Goal: Check status: Check status

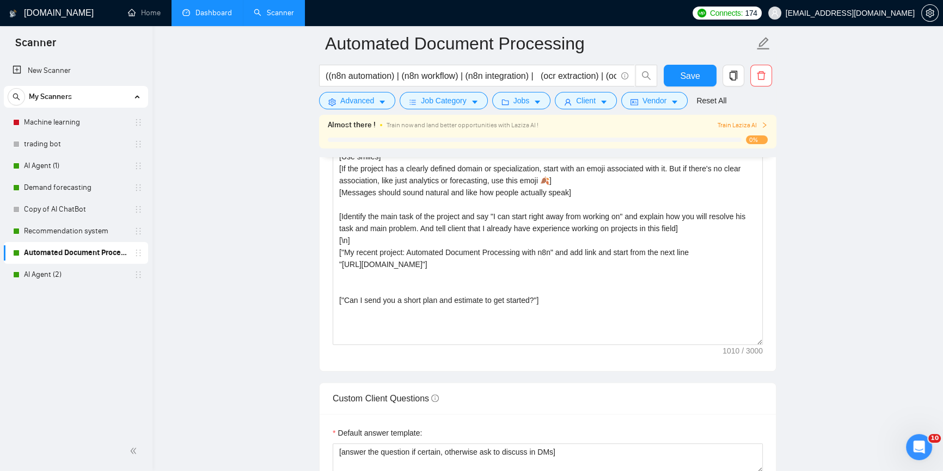
click at [193, 17] on link "Dashboard" at bounding box center [207, 12] width 50 height 9
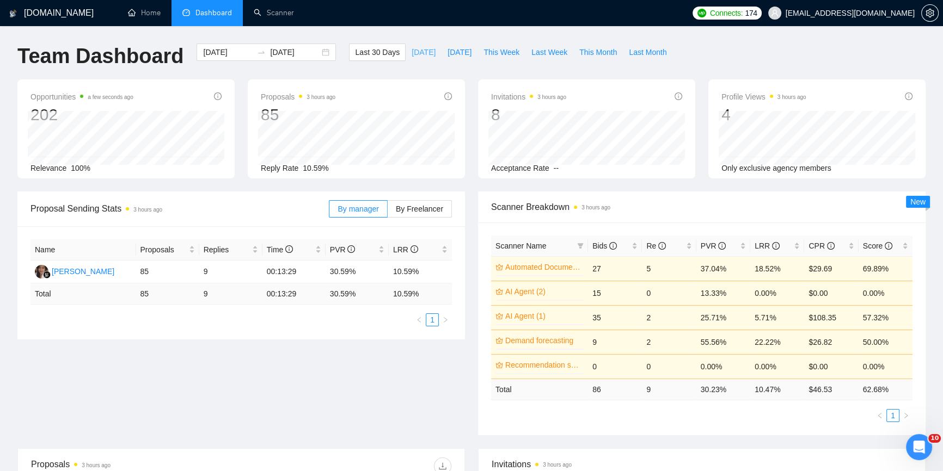
click at [411, 56] on span "[DATE]" at bounding box center [423, 52] width 24 height 12
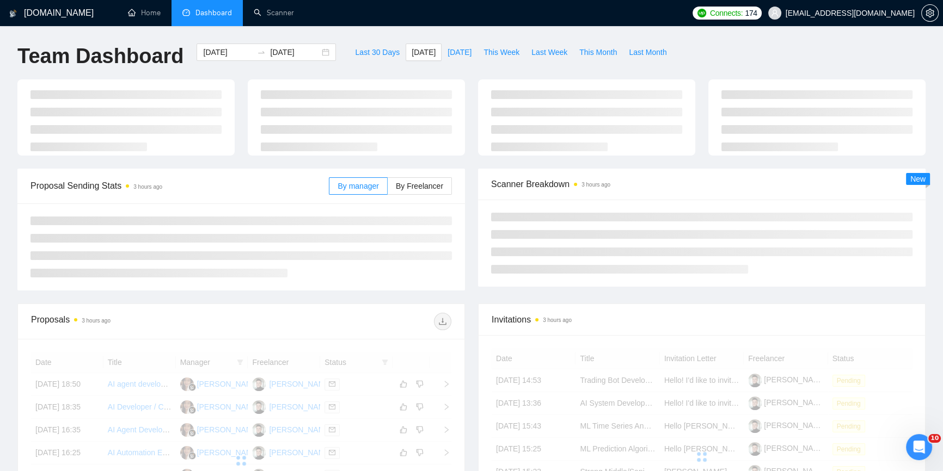
type input "[DATE]"
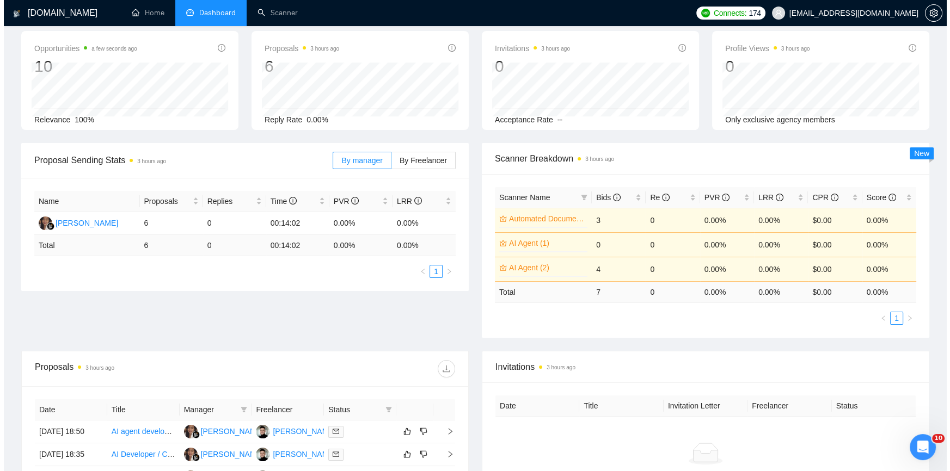
scroll to position [148, 0]
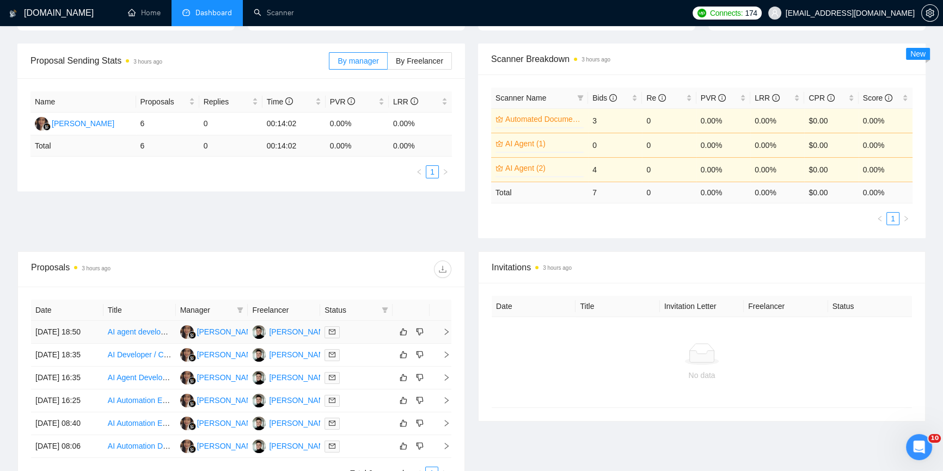
click at [446, 329] on icon "right" at bounding box center [447, 332] width 4 height 7
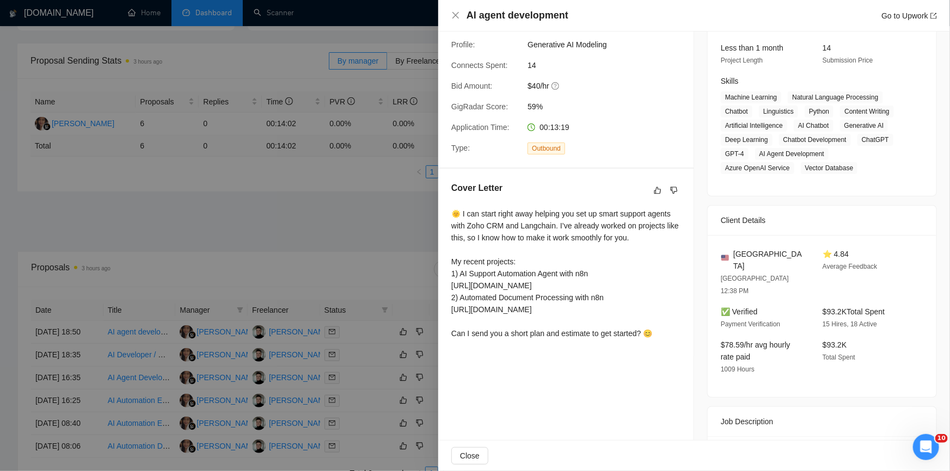
scroll to position [0, 0]
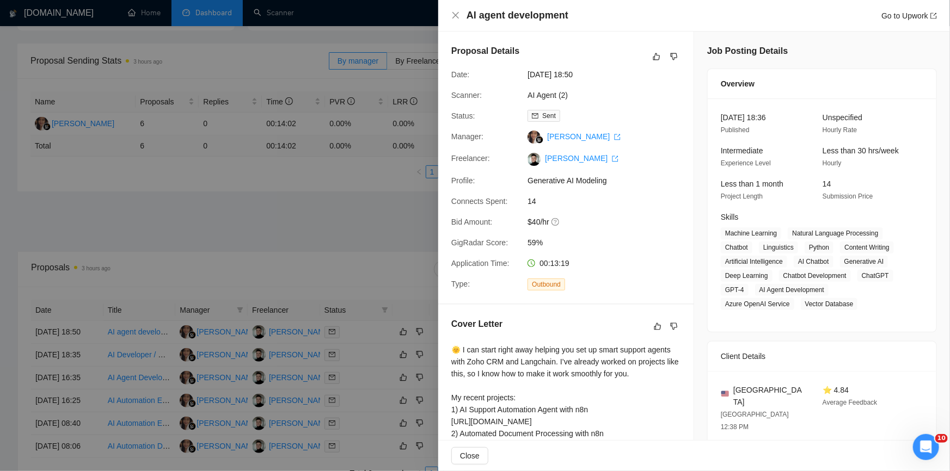
click at [322, 210] on div at bounding box center [475, 235] width 950 height 471
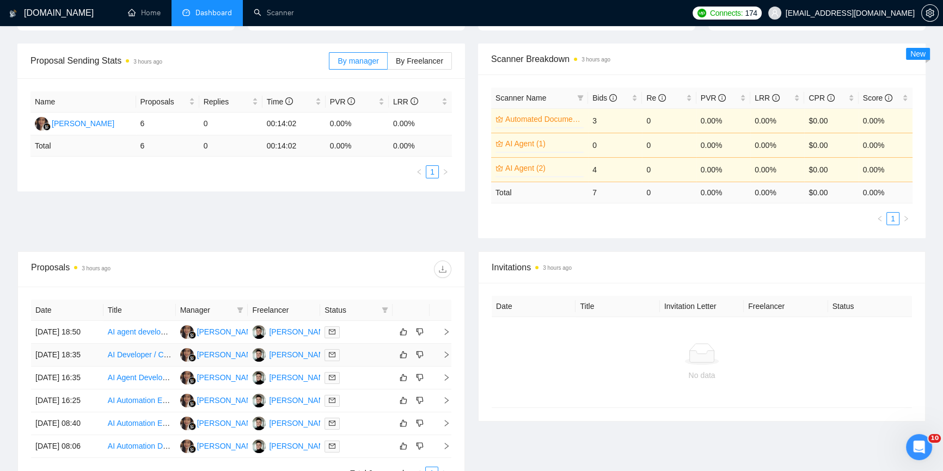
click at [446, 363] on td at bounding box center [440, 355] width 22 height 23
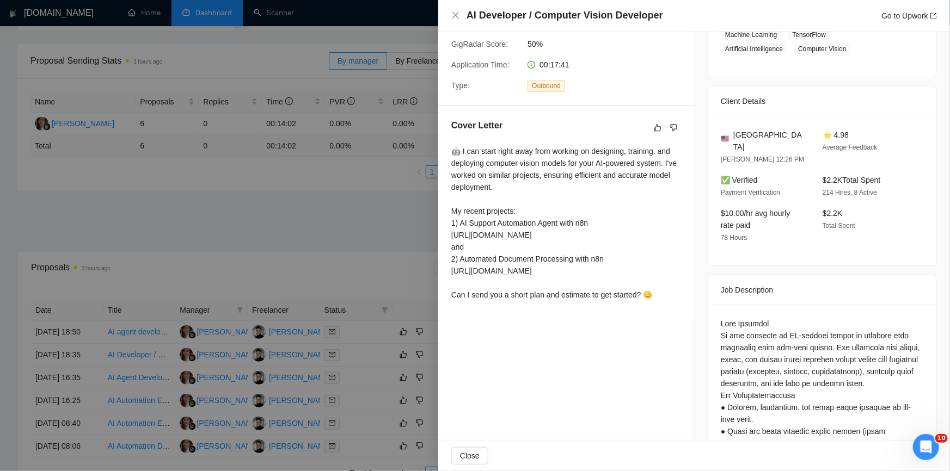
scroll to position [247, 0]
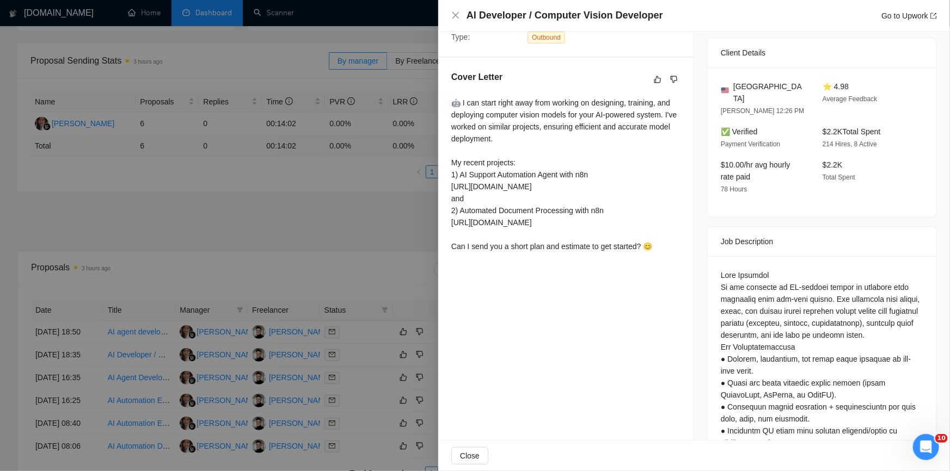
click at [233, 227] on div at bounding box center [475, 235] width 950 height 471
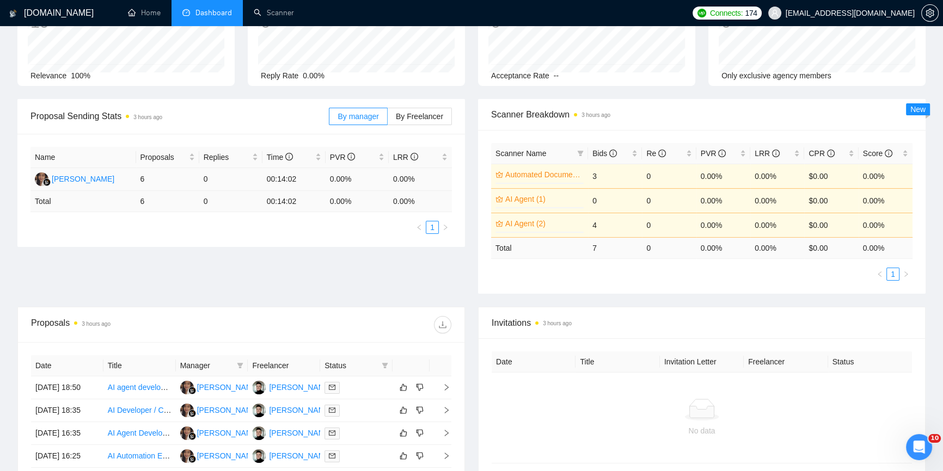
scroll to position [0, 0]
